Goal: Task Accomplishment & Management: Use online tool/utility

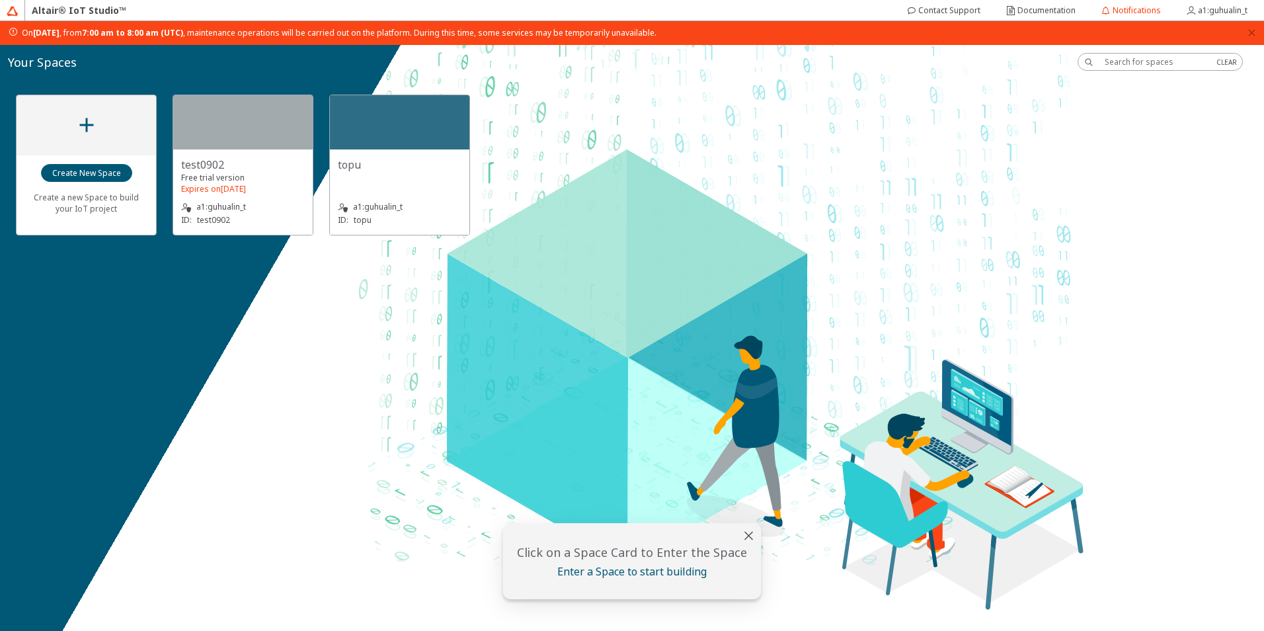
click at [423, 171] on div "topu" at bounding box center [400, 164] width 124 height 15
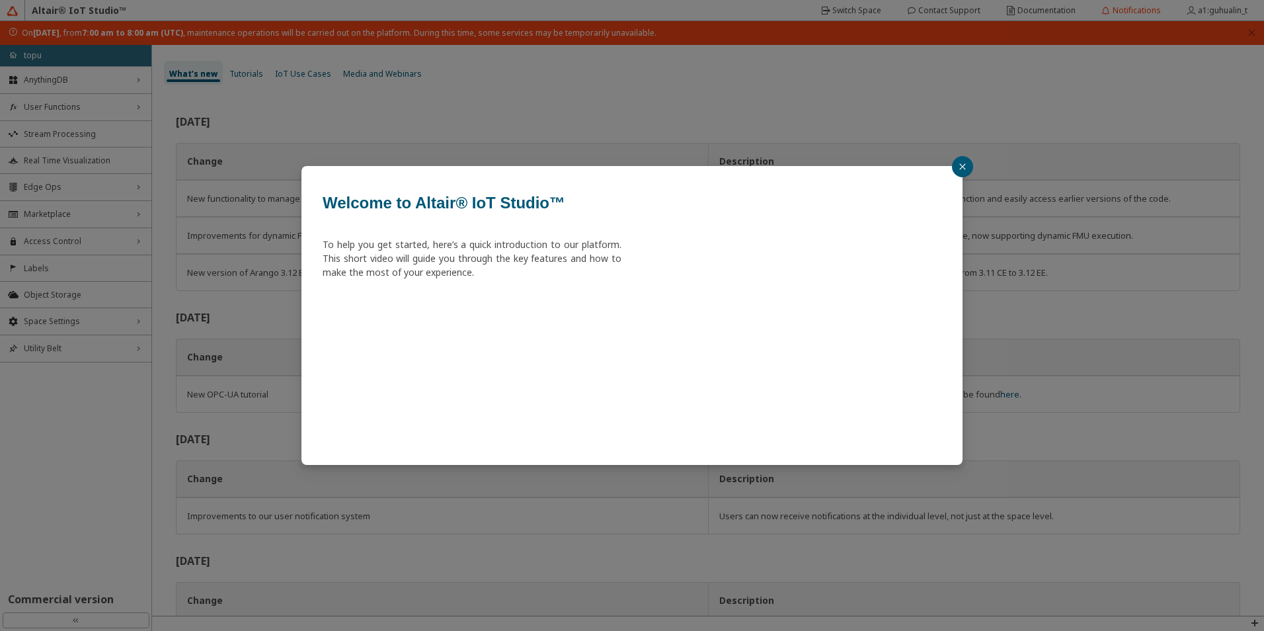
click at [970, 161] on button "button" at bounding box center [962, 166] width 21 height 21
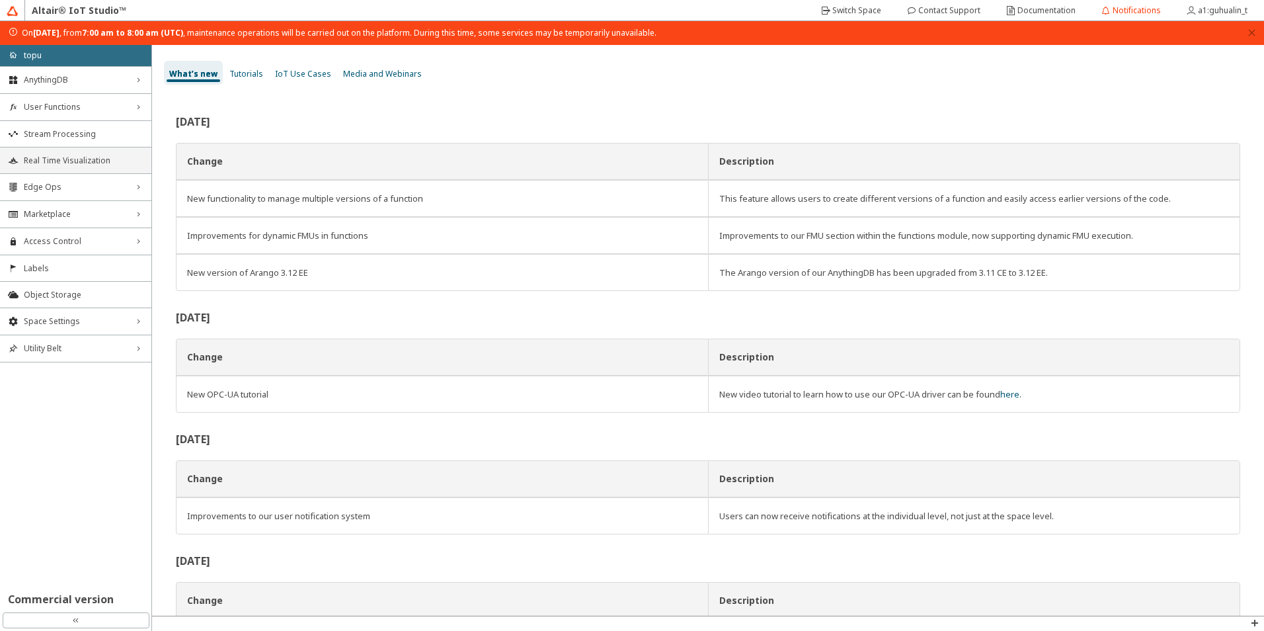
click at [100, 166] on li "Real Time Visualization" at bounding box center [75, 160] width 151 height 26
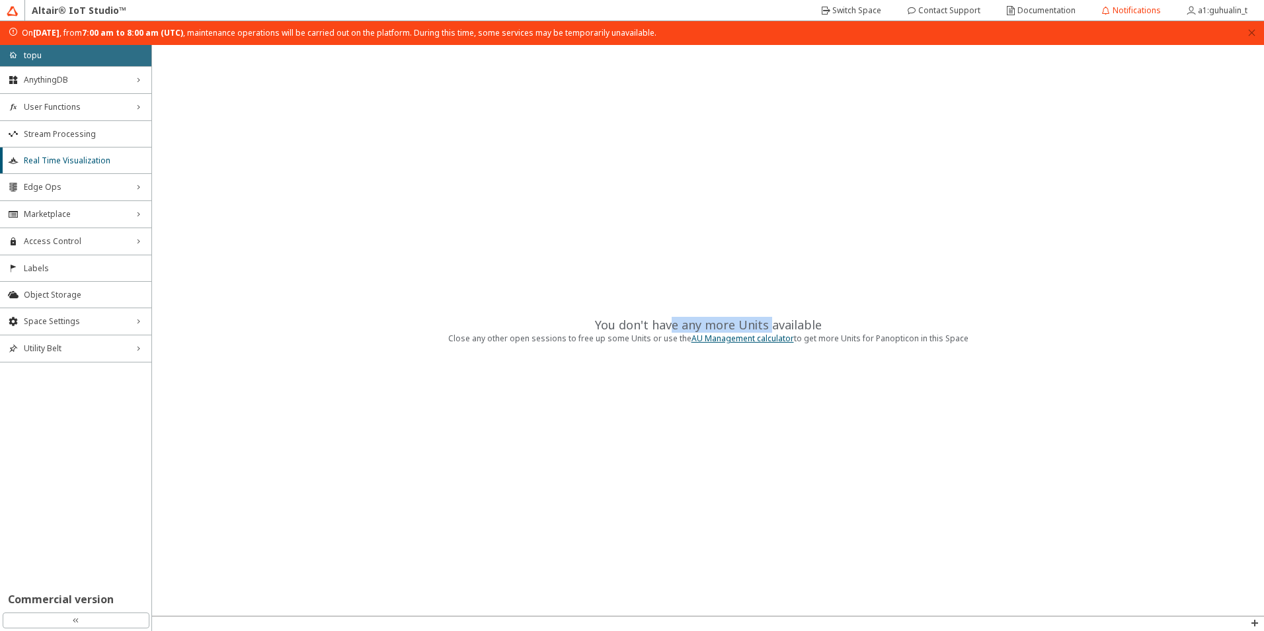
drag, startPoint x: 737, startPoint y: 327, endPoint x: 671, endPoint y: 318, distance: 67.3
click at [671, 318] on div "You don't have any more Units available" at bounding box center [708, 325] width 227 height 16
drag, startPoint x: 671, startPoint y: 318, endPoint x: 622, endPoint y: 319, distance: 48.3
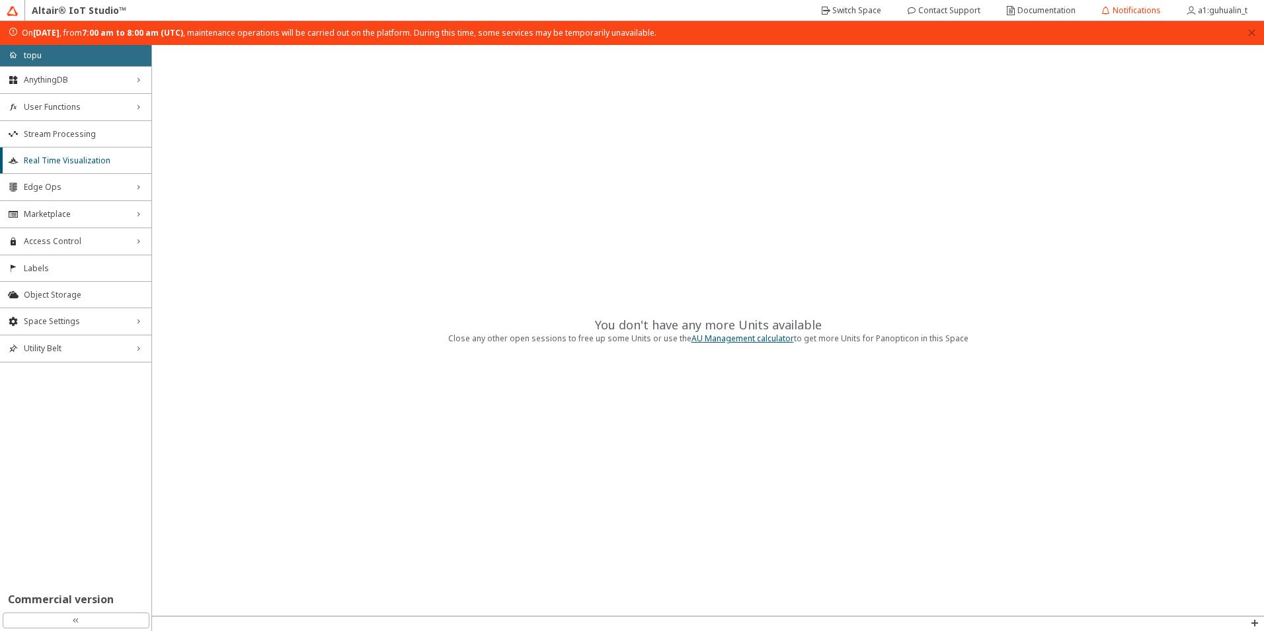
click at [622, 319] on div "You don't have any more Units available" at bounding box center [708, 325] width 227 height 16
drag, startPoint x: 655, startPoint y: 321, endPoint x: 813, endPoint y: 319, distance: 158.1
click at [813, 319] on div "You don't have any more Units available" at bounding box center [708, 325] width 227 height 16
drag, startPoint x: 813, startPoint y: 319, endPoint x: 829, endPoint y: 323, distance: 15.6
click at [813, 319] on div "You don't have any more Units available" at bounding box center [708, 325] width 227 height 16
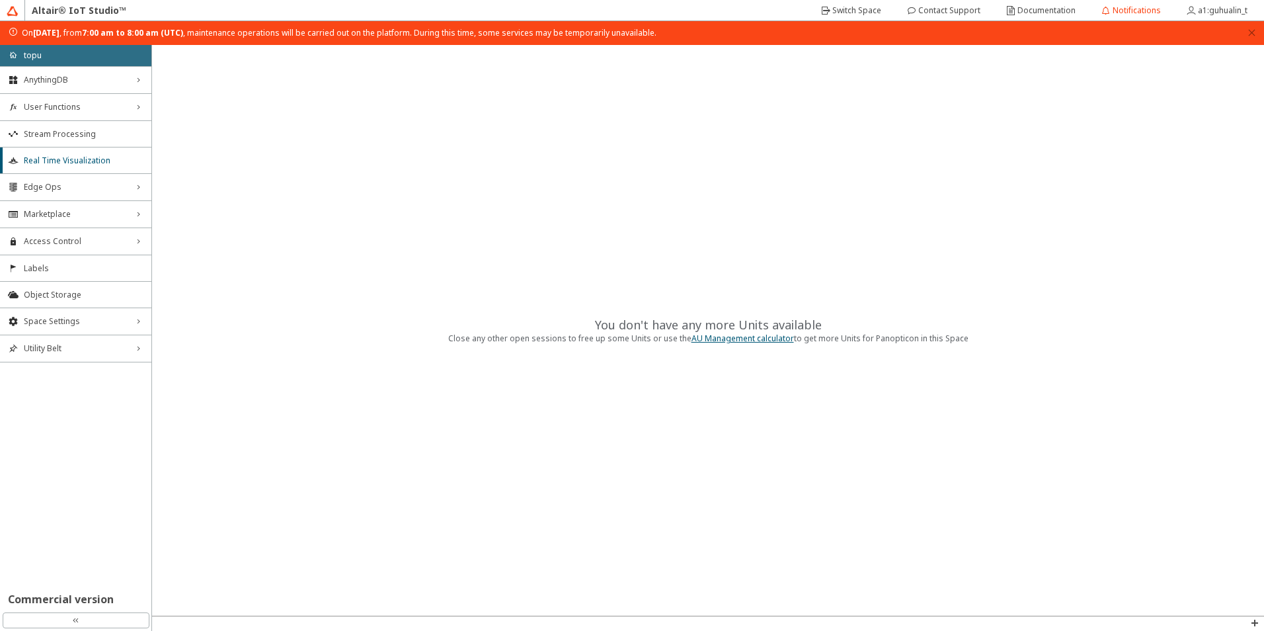
drag, startPoint x: 767, startPoint y: 317, endPoint x: 598, endPoint y: 303, distance: 169.9
click at [598, 303] on div "You don't have any more Units available Close any other open sessions to free u…" at bounding box center [708, 330] width 1112 height 571
drag, startPoint x: 612, startPoint y: 311, endPoint x: 1075, endPoint y: 355, distance: 465.0
click at [1075, 355] on div "You don't have any more Units available Close any other open sessions to free u…" at bounding box center [708, 330] width 1112 height 571
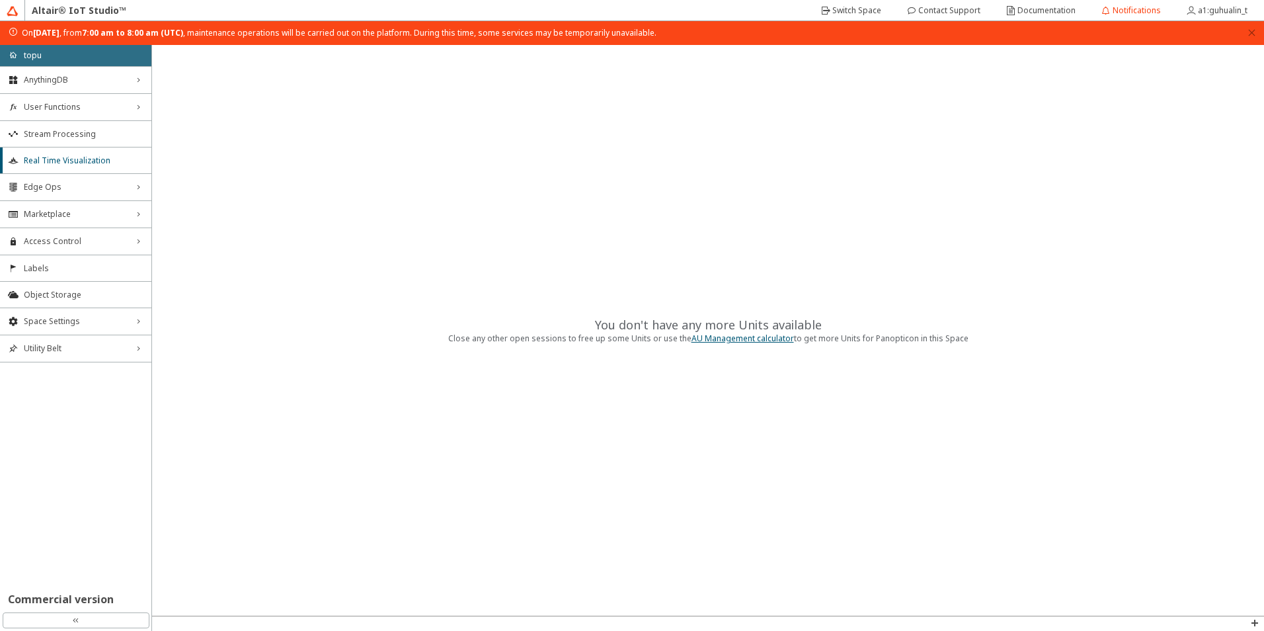
click at [1075, 355] on div "You don't have any more Units available Close any other open sessions to free u…" at bounding box center [708, 330] width 1112 height 571
click at [650, 210] on div "You don't have any more Units available Close any other open sessions to free u…" at bounding box center [708, 330] width 1112 height 571
drag, startPoint x: 381, startPoint y: 349, endPoint x: 378, endPoint y: 415, distance: 66.2
click at [381, 349] on div "You don't have any more Units available Close any other open sessions to free u…" at bounding box center [708, 330] width 1112 height 571
drag, startPoint x: 500, startPoint y: 512, endPoint x: 569, endPoint y: 540, distance: 74.8
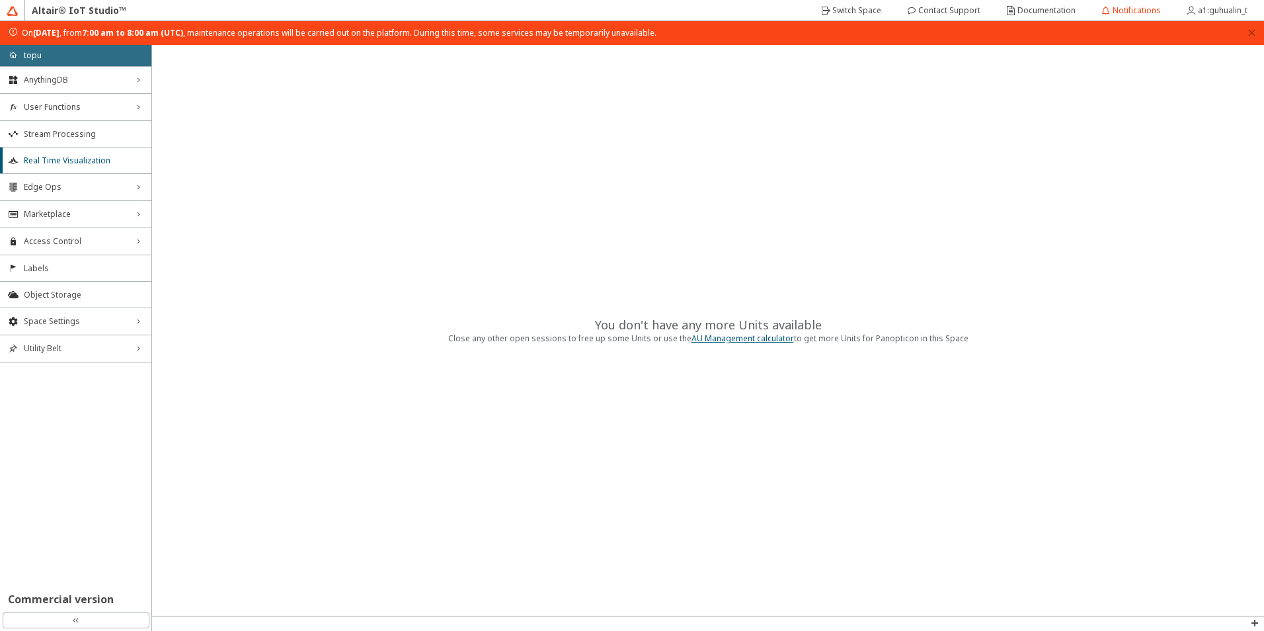
click at [500, 347] on div "You don't have any more Units available Close any other open sessions to free u…" at bounding box center [708, 330] width 1112 height 571
